Goal: Find specific page/section: Find specific page/section

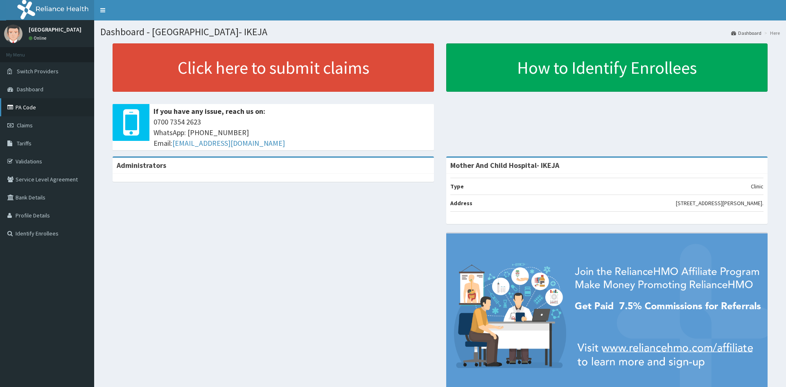
click at [50, 108] on link "PA Code" at bounding box center [47, 107] width 94 height 18
click at [28, 145] on span "Tariffs" at bounding box center [24, 143] width 15 height 7
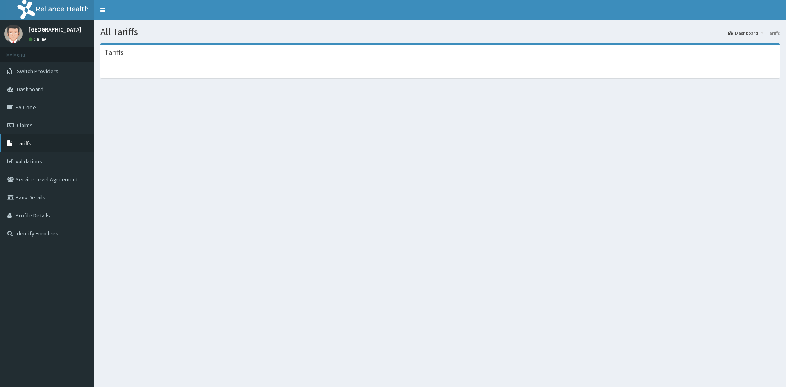
click at [26, 148] on link "Tariffs" at bounding box center [47, 143] width 94 height 18
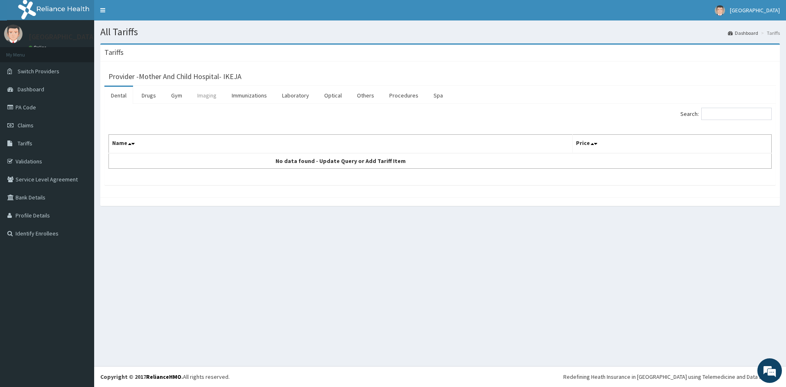
click at [202, 93] on link "Imaging" at bounding box center [207, 95] width 32 height 17
